Goal: Task Accomplishment & Management: Use online tool/utility

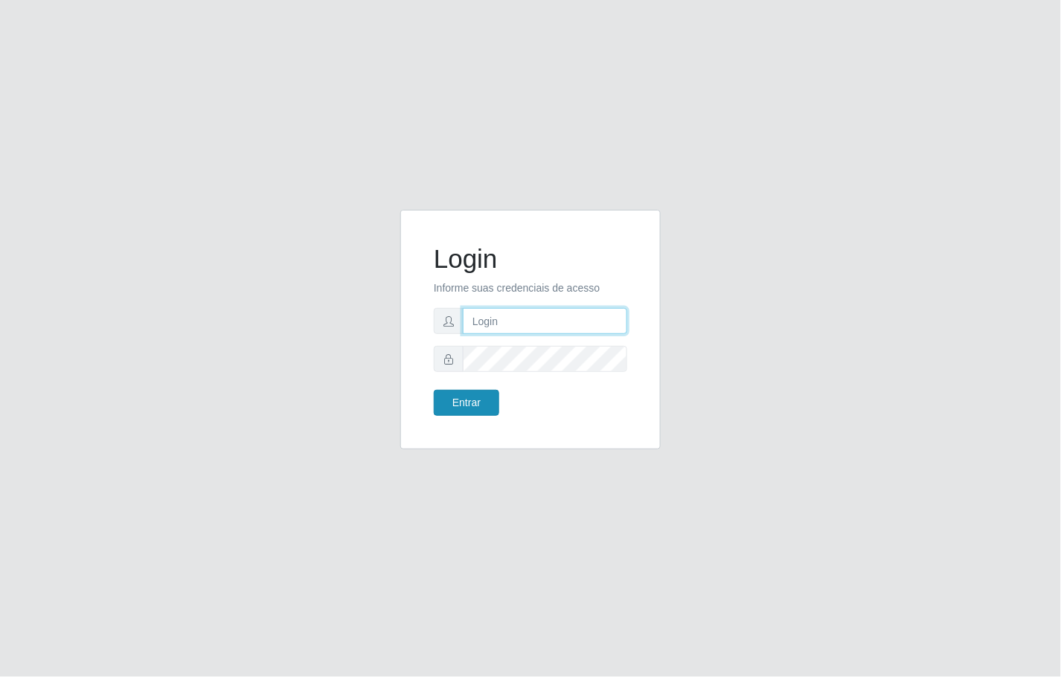
type input "janaina@iwof"
click at [484, 409] on button "Entrar" at bounding box center [467, 403] width 66 height 26
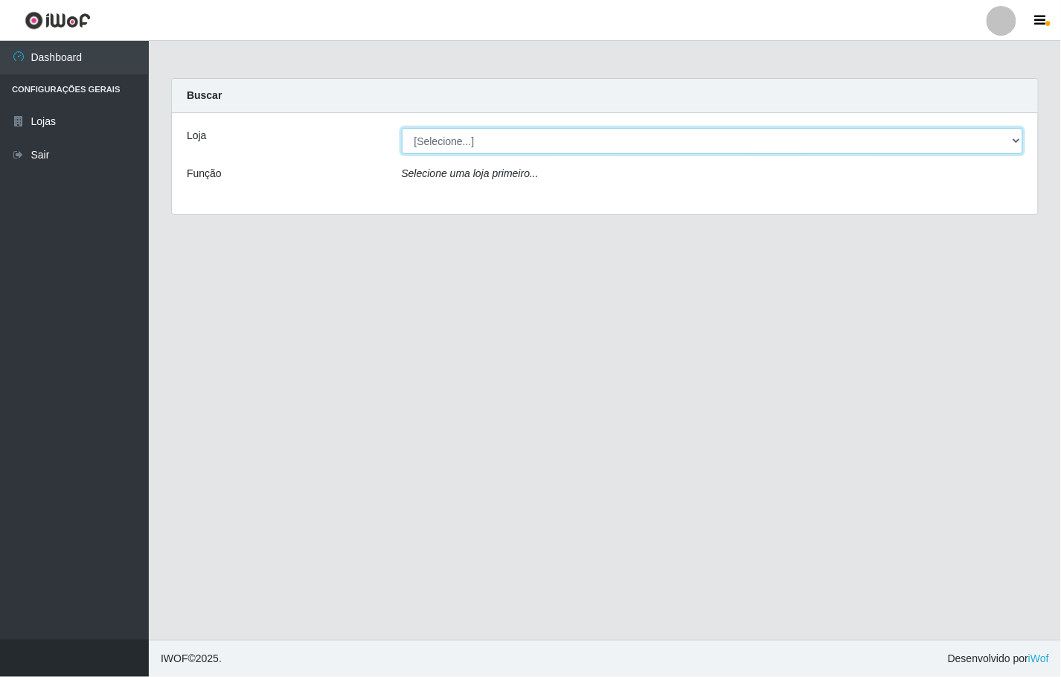
click at [1011, 139] on select "[Selecione...] Minimercado Filezão" at bounding box center [713, 141] width 622 height 26
select select "204"
click at [402, 128] on select "[Selecione...] Minimercado Filezão" at bounding box center [713, 141] width 622 height 26
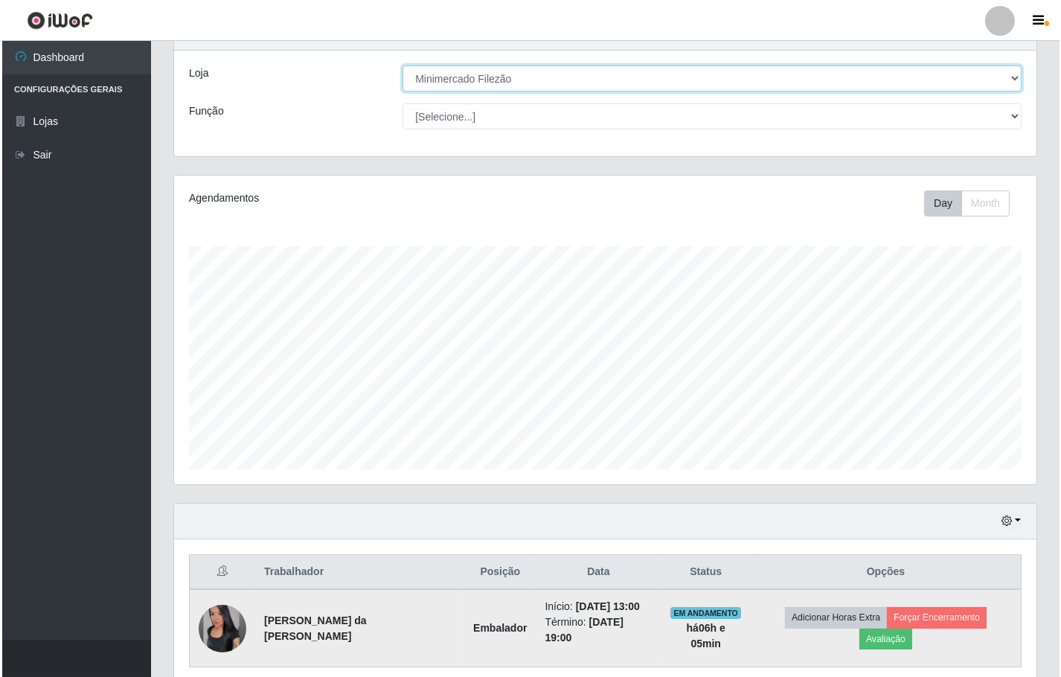
scroll to position [112, 0]
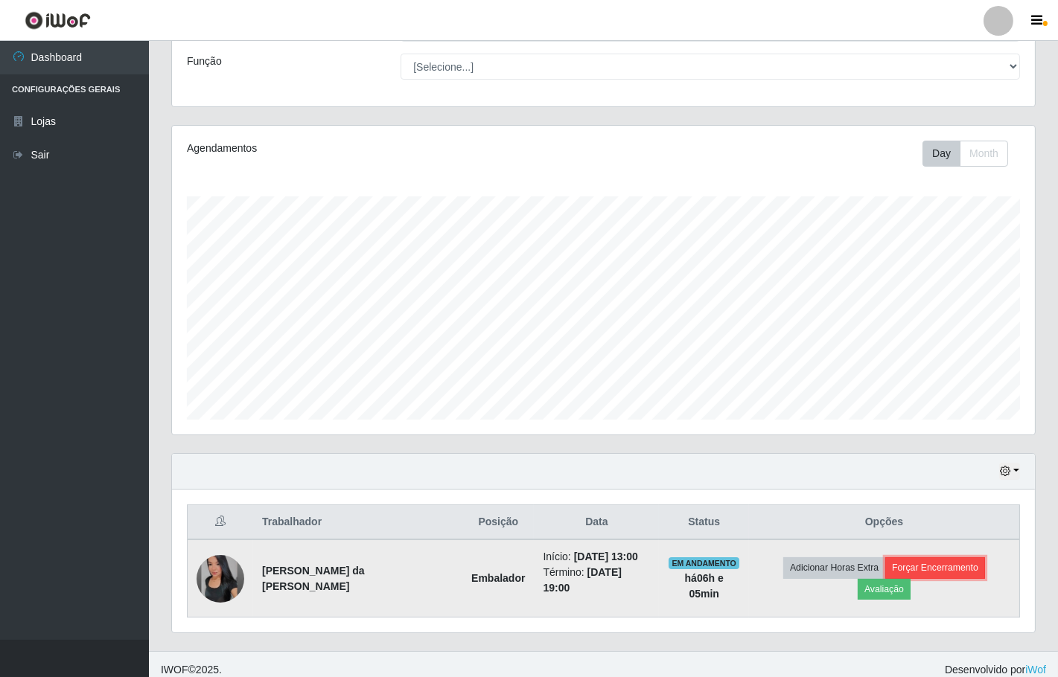
click at [926, 577] on button "Forçar Encerramento" at bounding box center [935, 568] width 100 height 21
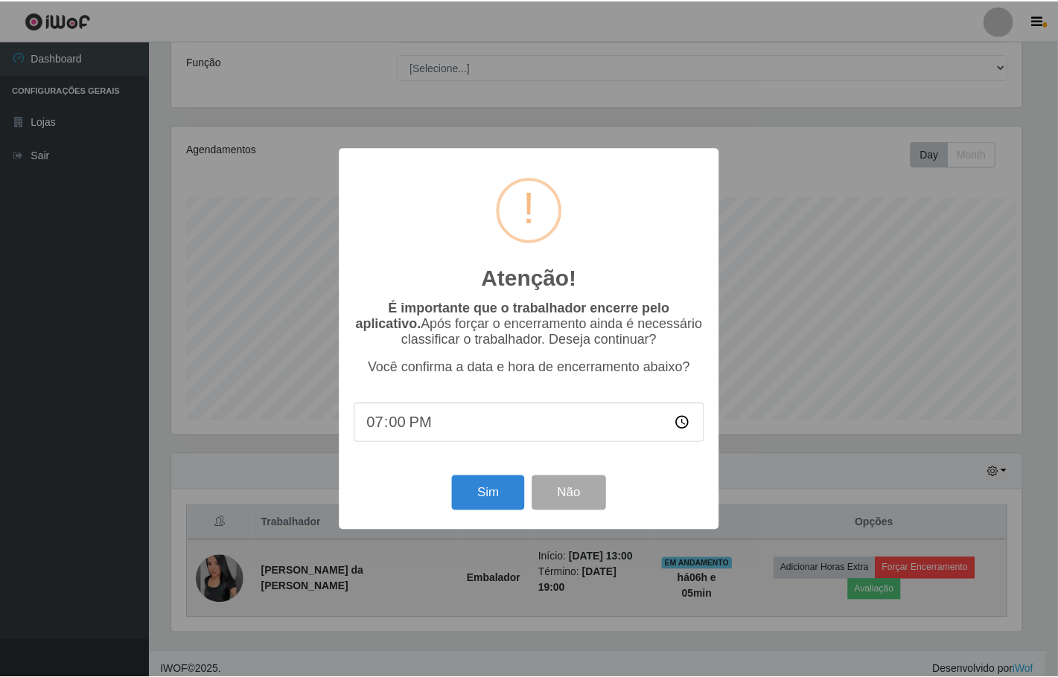
scroll to position [308, 853]
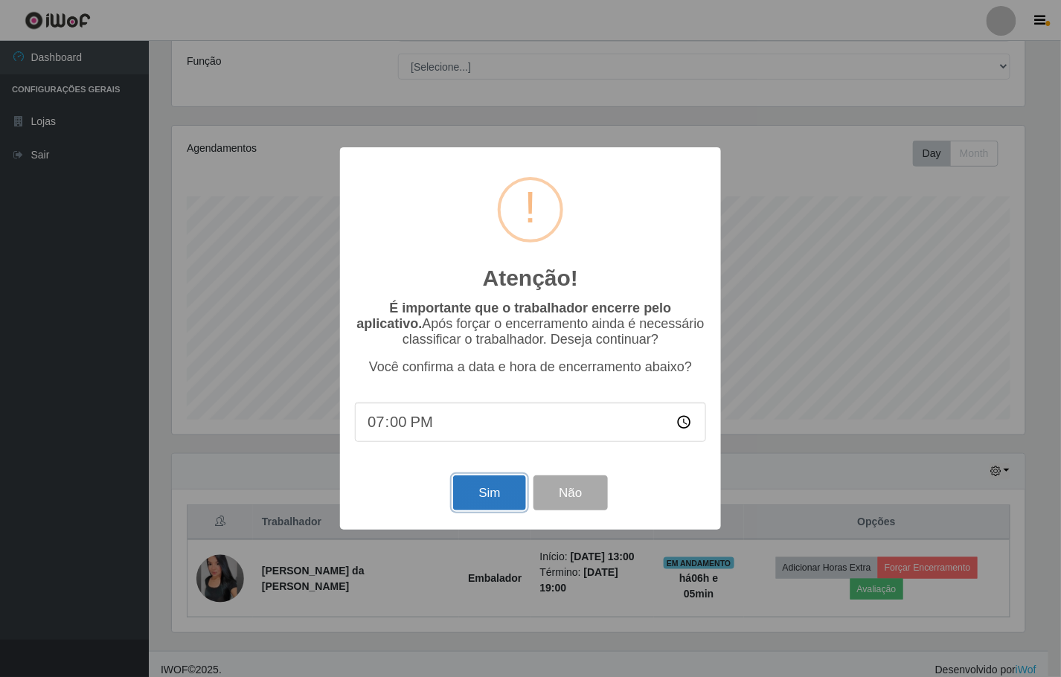
click at [508, 495] on button "Sim" at bounding box center [489, 493] width 72 height 35
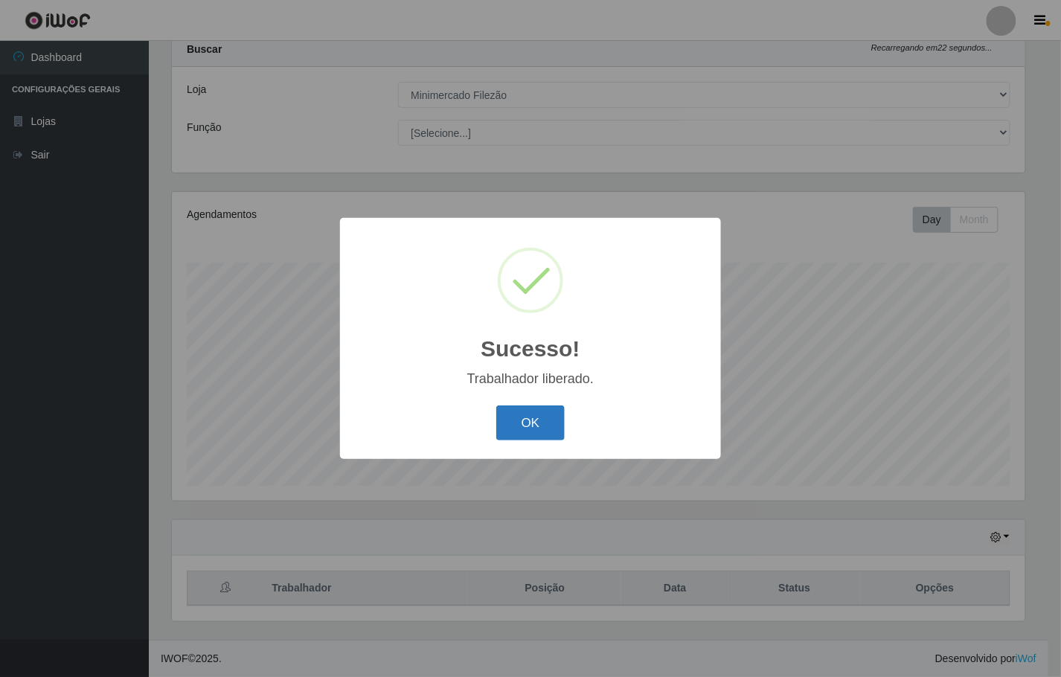
click at [505, 436] on button "OK" at bounding box center [530, 423] width 69 height 35
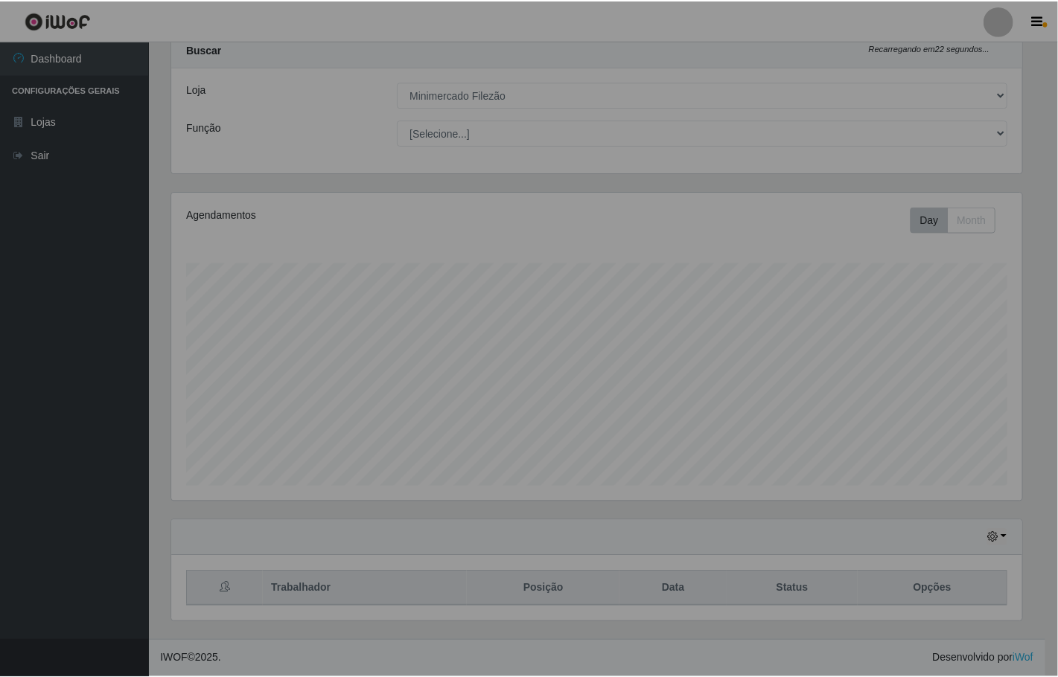
scroll to position [308, 862]
